Goal: Task Accomplishment & Management: Complete application form

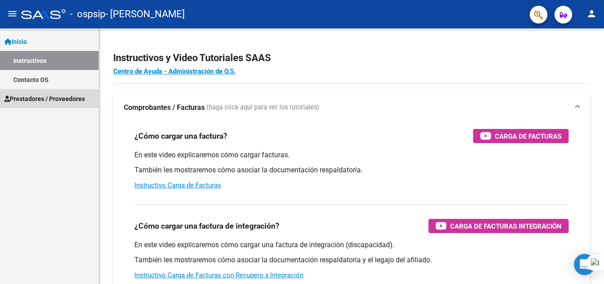
click at [67, 102] on span "Prestadores / Proveedores" at bounding box center [44, 99] width 81 height 10
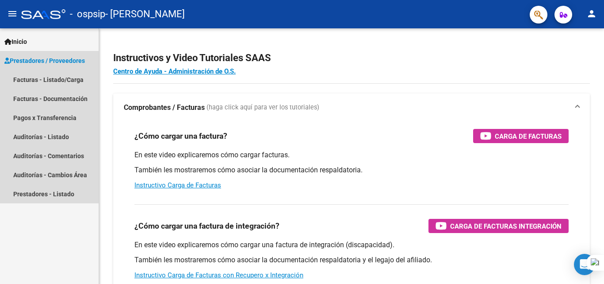
click at [46, 61] on span "Prestadores / Proveedores" at bounding box center [44, 61] width 81 height 10
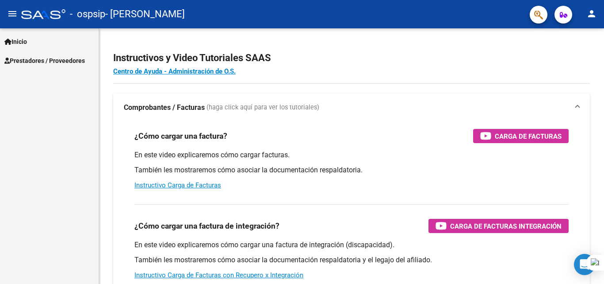
click at [71, 59] on span "Prestadores / Proveedores" at bounding box center [44, 61] width 81 height 10
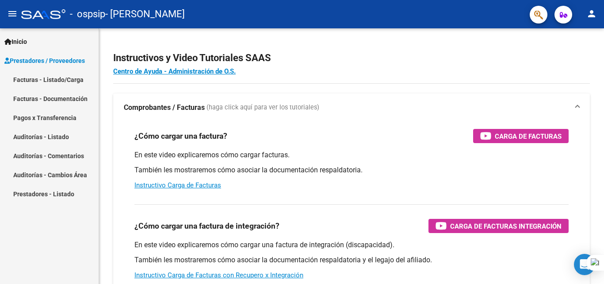
click at [59, 78] on link "Facturas - Listado/Carga" at bounding box center [49, 79] width 99 height 19
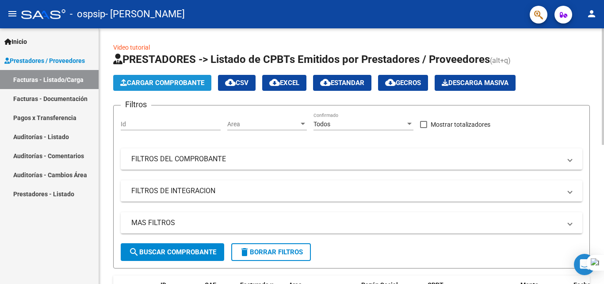
click at [155, 86] on span "Cargar Comprobante" at bounding box center [162, 83] width 84 height 8
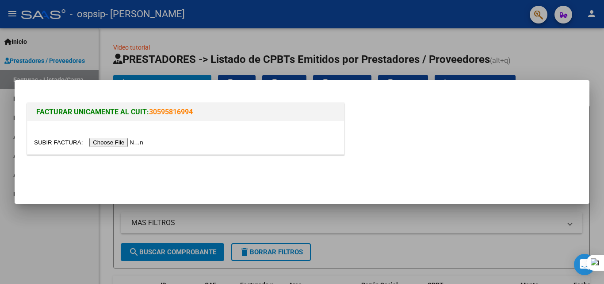
click at [116, 142] on input "file" at bounding box center [90, 142] width 112 height 9
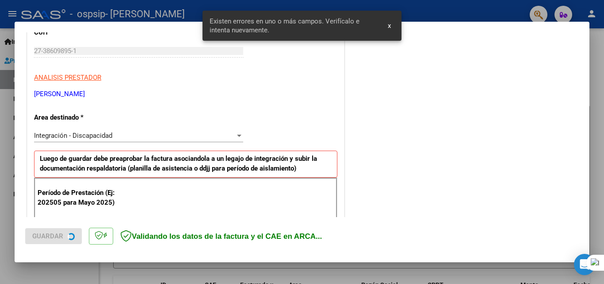
scroll to position [199, 0]
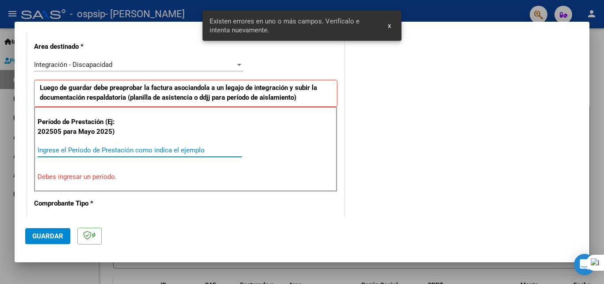
click at [89, 151] on input "Ingrese el Período de Prestación como indica el ejemplo" at bounding box center [140, 150] width 204 height 8
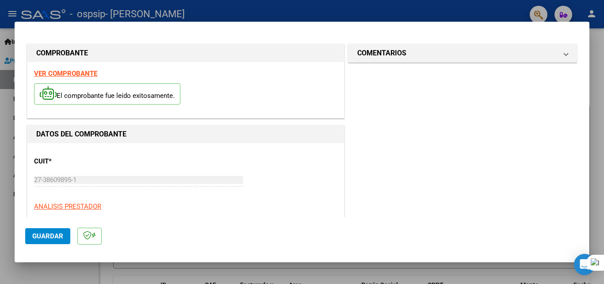
scroll to position [88, 0]
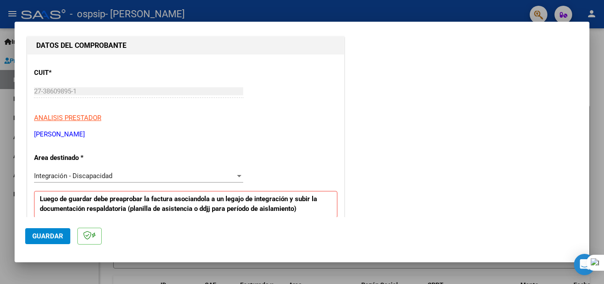
type input "202508"
click at [46, 240] on button "Guardar" at bounding box center [47, 236] width 45 height 16
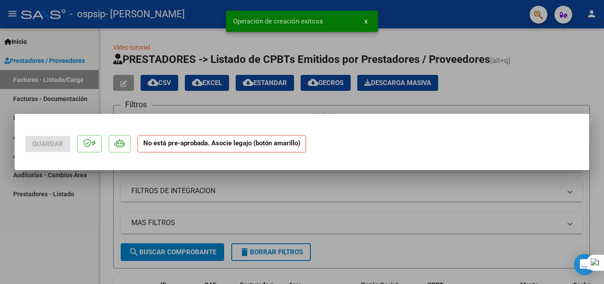
scroll to position [0, 0]
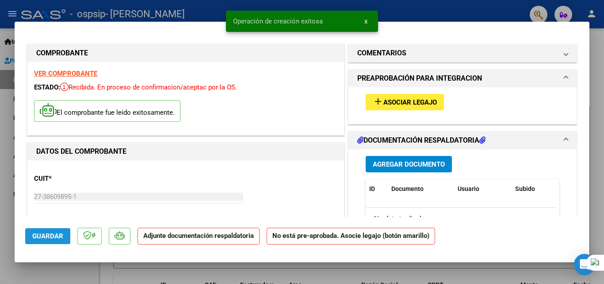
click at [48, 238] on span "Guardar" at bounding box center [47, 236] width 31 height 8
click at [384, 103] on span "Asociar Legajo" at bounding box center [410, 102] width 54 height 8
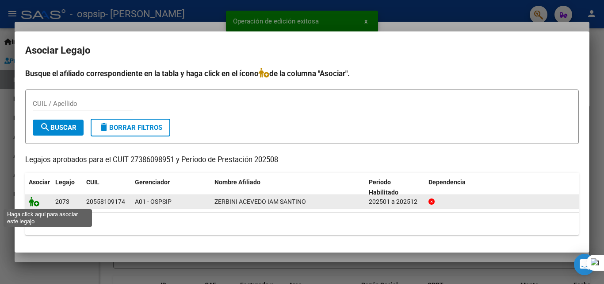
click at [33, 204] on icon at bounding box center [34, 201] width 11 height 10
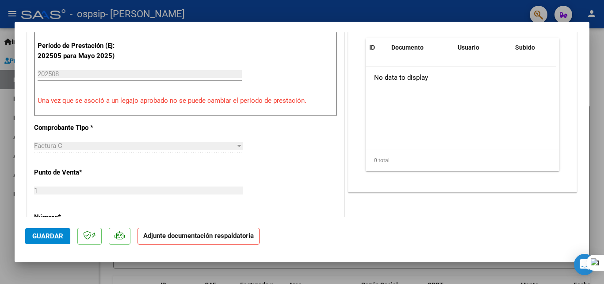
scroll to position [221, 0]
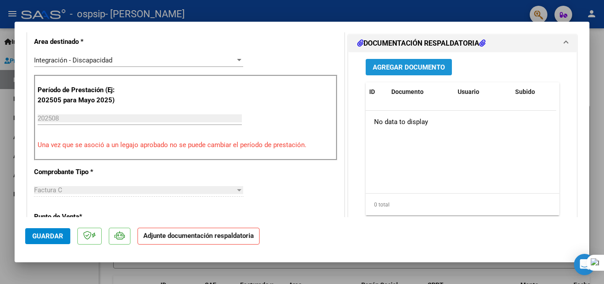
click at [395, 67] on span "Agregar Documento" at bounding box center [409, 67] width 72 height 8
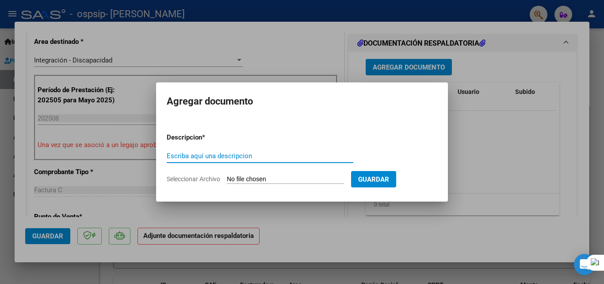
click at [291, 200] on mat-dialog-container "Agregar documento Descripcion * Escriba aquí una descripcion Seleccionar Archiv…" at bounding box center [302, 141] width 292 height 119
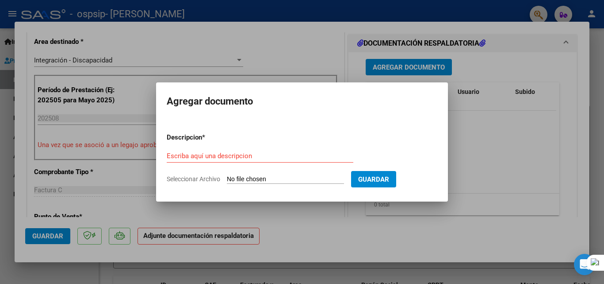
click at [293, 175] on input "Seleccionar Archivo" at bounding box center [285, 179] width 117 height 8
type input "C:\fakepath\ZERBINI IAM TRANSP A TERAPIAS AUTORIZACION 2025 SEGUN RESOLUCION 36…"
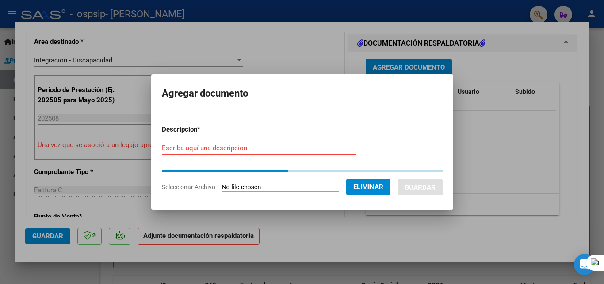
click at [170, 146] on input "Escriba aquí una descripcion" at bounding box center [259, 148] width 194 height 8
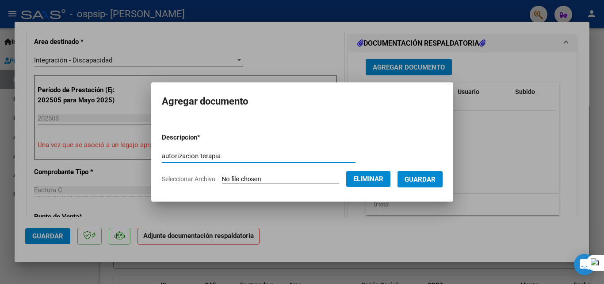
type input "autorizacion terapia"
click at [422, 188] on form "Descripcion * autorizacion terapia Escriba aquí una descripcion Seleccionar Arc…" at bounding box center [302, 158] width 281 height 65
drag, startPoint x: 433, startPoint y: 187, endPoint x: 429, endPoint y: 184, distance: 5.3
click at [429, 184] on form "Descripcion * autorizacion terapia Escriba aquí una descripcion Seleccionar Arc…" at bounding box center [302, 158] width 281 height 65
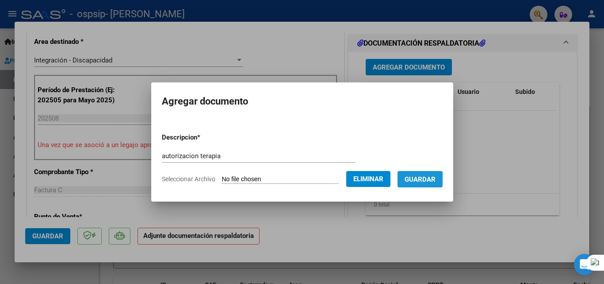
click at [427, 173] on button "Guardar" at bounding box center [420, 179] width 45 height 16
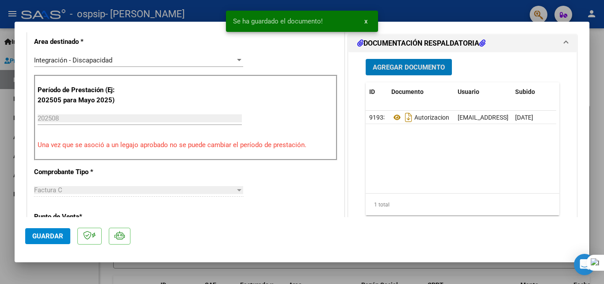
click at [402, 67] on span "Agregar Documento" at bounding box center [409, 67] width 72 height 8
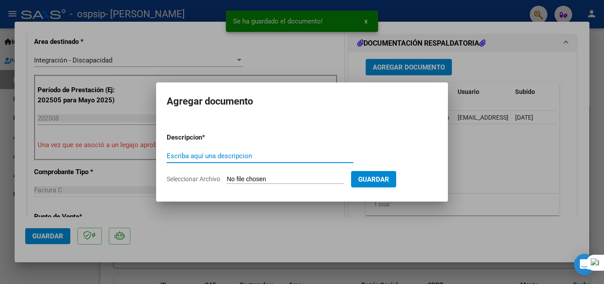
click at [266, 179] on input "Seleccionar Archivo" at bounding box center [285, 179] width 117 height 8
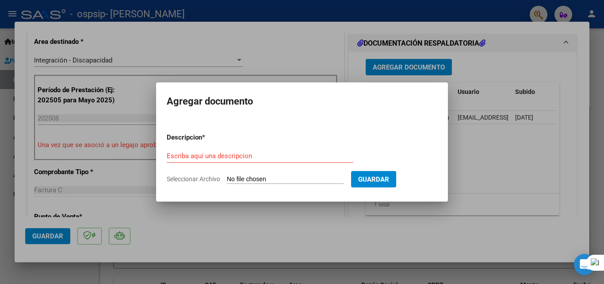
type input "C:\fakepath\ZERBINI IAM TRANSP A ESCUELA AUTORIZACION 2025 SEGUN RESOLUCION 360…"
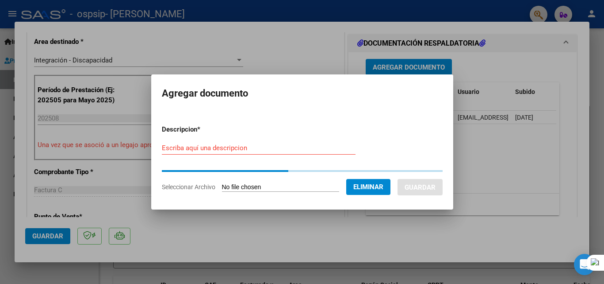
click at [231, 148] on input "Escriba aquí una descripcion" at bounding box center [259, 148] width 194 height 8
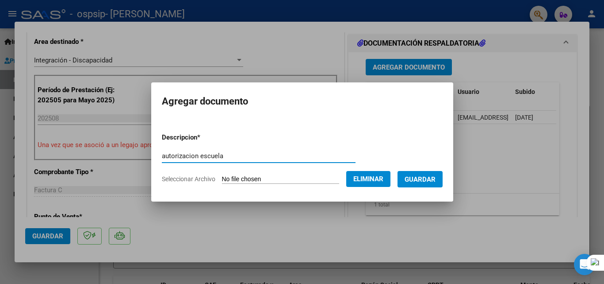
type input "autorizacion escuela"
click at [425, 180] on span "Guardar" at bounding box center [420, 179] width 31 height 8
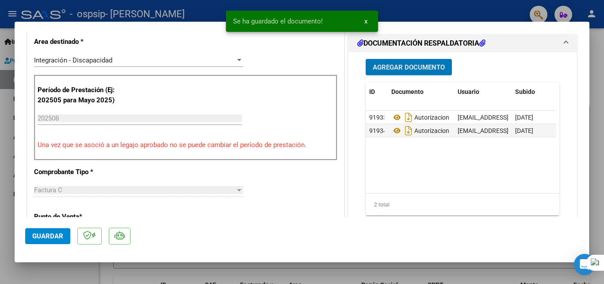
click at [406, 61] on button "Agregar Documento" at bounding box center [409, 67] width 86 height 16
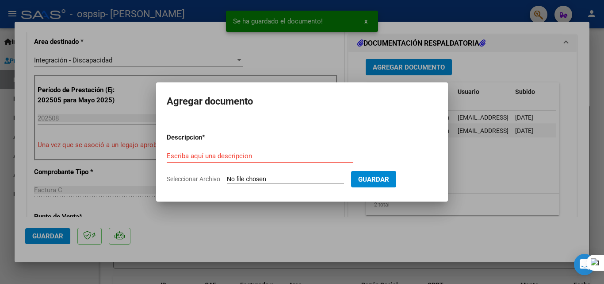
click at [278, 175] on input "Seleccionar Archivo" at bounding box center [285, 179] width 117 height 8
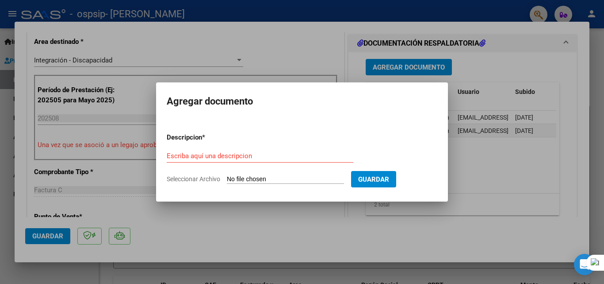
type input "C:\fakepath\WhatsApp Image [DATE] 17.33.58.jpeg"
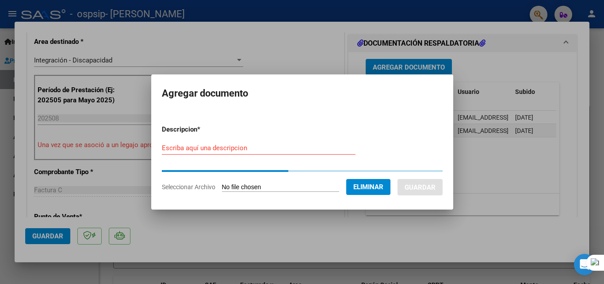
drag, startPoint x: 220, startPoint y: 156, endPoint x: 221, endPoint y: 162, distance: 6.2
click at [221, 162] on div "Escriba aquí una descripcion" at bounding box center [259, 152] width 194 height 22
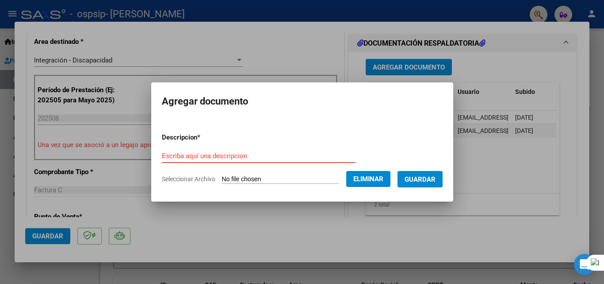
click at [226, 157] on input "Escriba aquí una descripcion" at bounding box center [259, 156] width 194 height 8
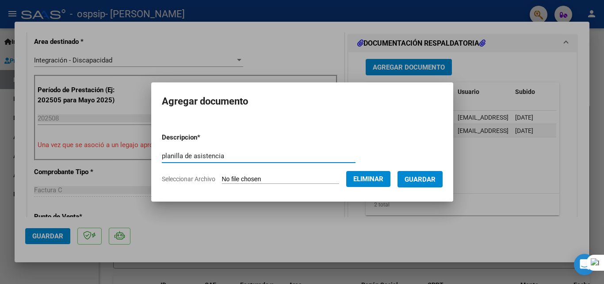
type input "planilla de asistencia"
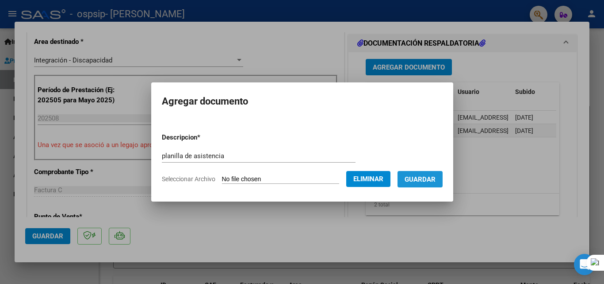
click at [436, 176] on span "Guardar" at bounding box center [420, 179] width 31 height 8
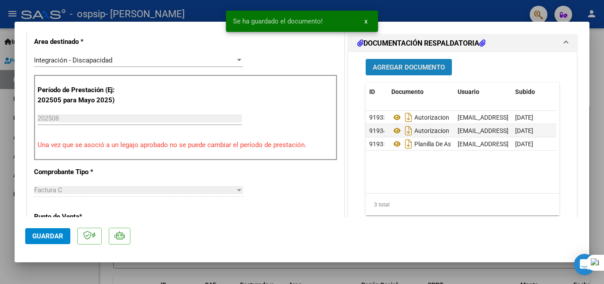
click at [394, 64] on span "Agregar Documento" at bounding box center [409, 67] width 72 height 8
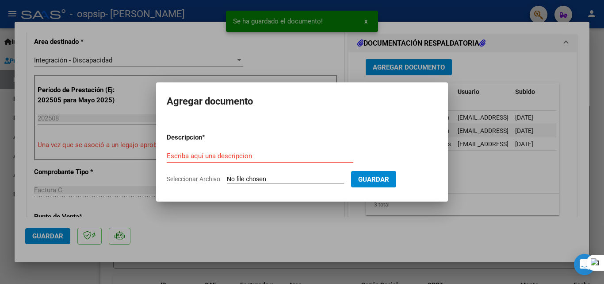
click at [209, 162] on div "Escriba aquí una descripcion" at bounding box center [260, 160] width 187 height 22
click at [249, 177] on input "Seleccionar Archivo" at bounding box center [285, 179] width 117 height 8
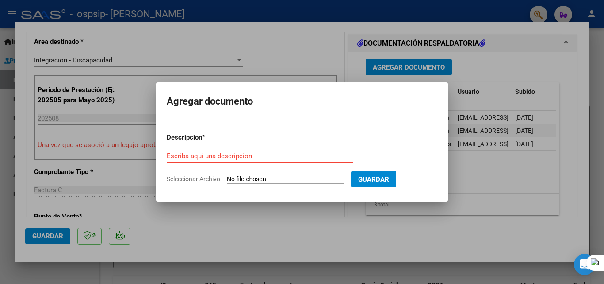
type input "C:\fakepath\WhatsApp Image [DATE] 17.34.02.jpeg"
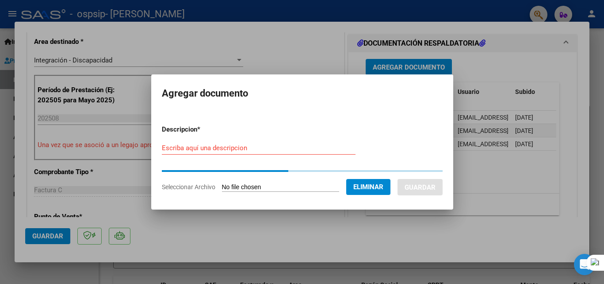
click at [242, 145] on input "Escriba aquí una descripcion" at bounding box center [259, 148] width 194 height 8
click at [241, 148] on input "Escriba aquí una descripcion" at bounding box center [259, 148] width 194 height 8
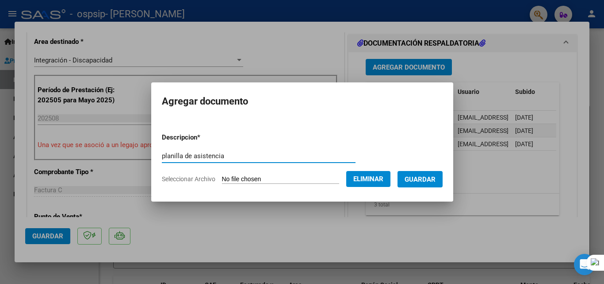
type input "planilla de asistencia"
click at [430, 179] on span "Guardar" at bounding box center [420, 179] width 31 height 8
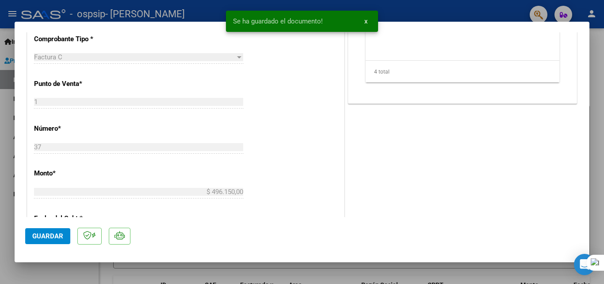
scroll to position [607, 0]
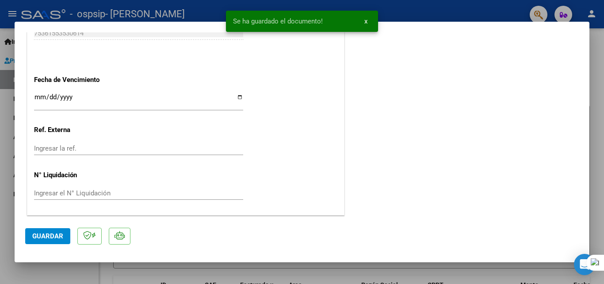
click at [50, 233] on span "Guardar" at bounding box center [47, 236] width 31 height 8
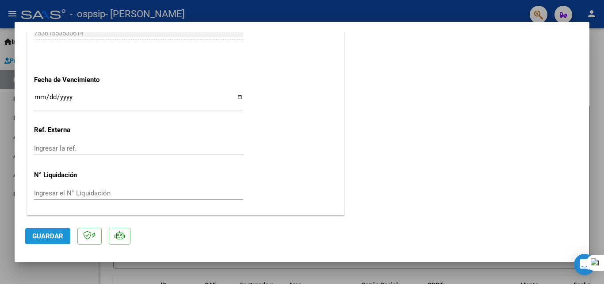
click at [58, 244] on mat-dialog-actions "Guardar" at bounding box center [302, 234] width 554 height 35
click at [55, 234] on span "Guardar" at bounding box center [47, 236] width 31 height 8
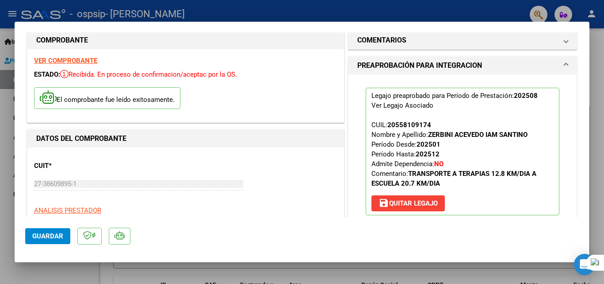
scroll to position [0, 0]
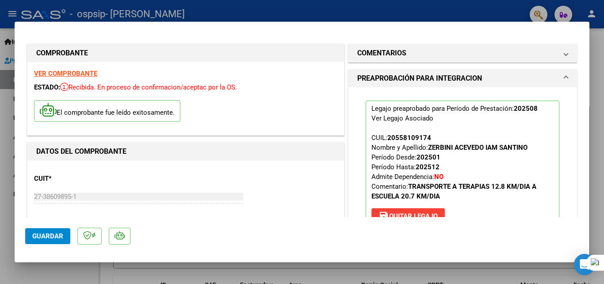
click at [1, 88] on div at bounding box center [302, 142] width 604 height 284
